Goal: Check status

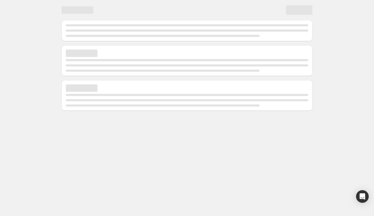
click at [50, 100] on div at bounding box center [187, 56] width 317 height 113
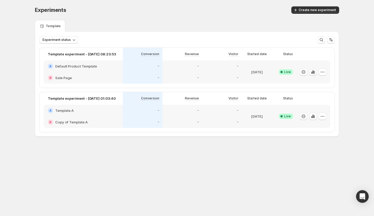
click at [313, 71] on icon "button" at bounding box center [312, 71] width 5 height 5
click at [313, 74] on icon "button" at bounding box center [312, 71] width 5 height 5
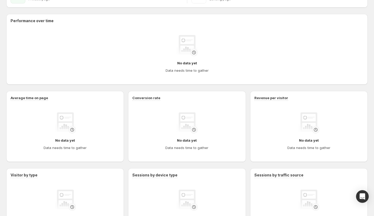
scroll to position [114, 0]
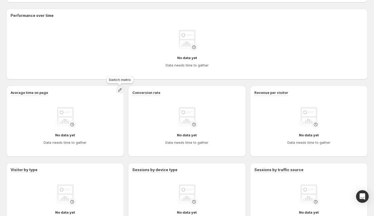
click at [118, 92] on icon "button" at bounding box center [119, 89] width 5 height 5
click at [107, 82] on div "Performance over time No data yet Data needs time to gather Average time on pag…" at bounding box center [186, 122] width 361 height 226
click at [121, 91] on icon "button" at bounding box center [119, 89] width 5 height 5
click at [100, 81] on div "Performance over time No data yet Data needs time to gather Average time on pag…" at bounding box center [186, 122] width 361 height 226
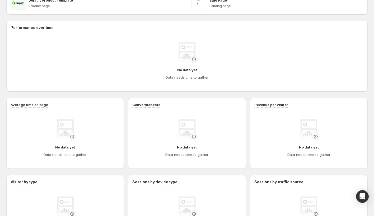
scroll to position [124, 0]
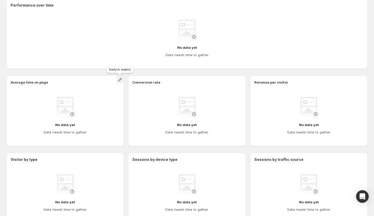
click at [119, 81] on icon "button" at bounding box center [119, 79] width 3 height 3
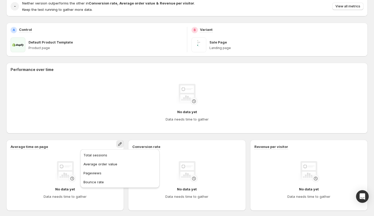
scroll to position [0, 0]
